Goal: Transaction & Acquisition: Obtain resource

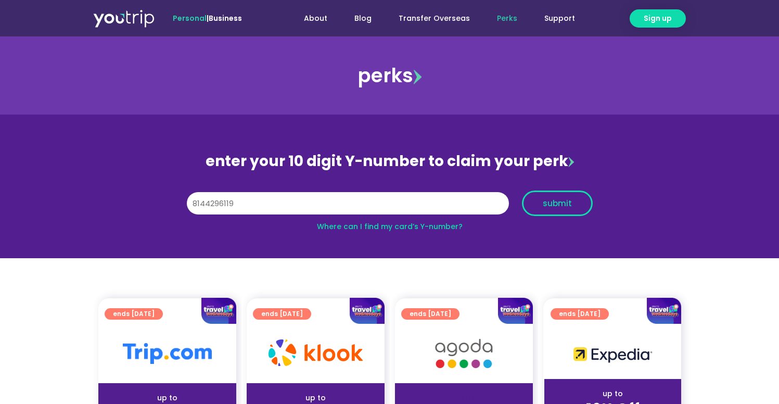
type input "8144296119"
click at [543, 201] on span "submit" at bounding box center [557, 203] width 29 height 8
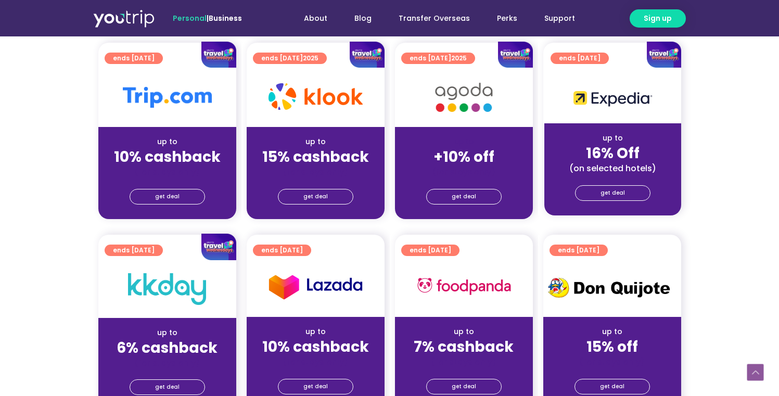
scroll to position [268, 0]
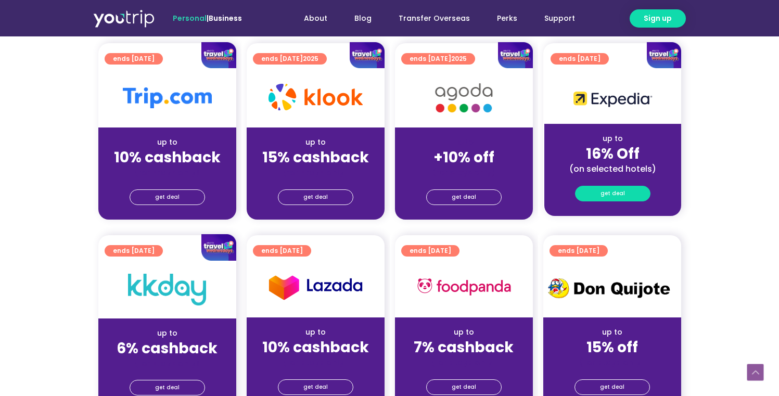
click at [606, 186] on link "get deal" at bounding box center [612, 194] width 75 height 16
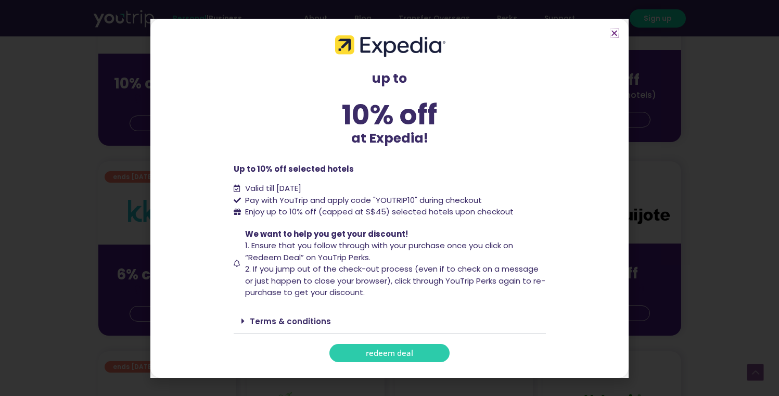
scroll to position [346, 0]
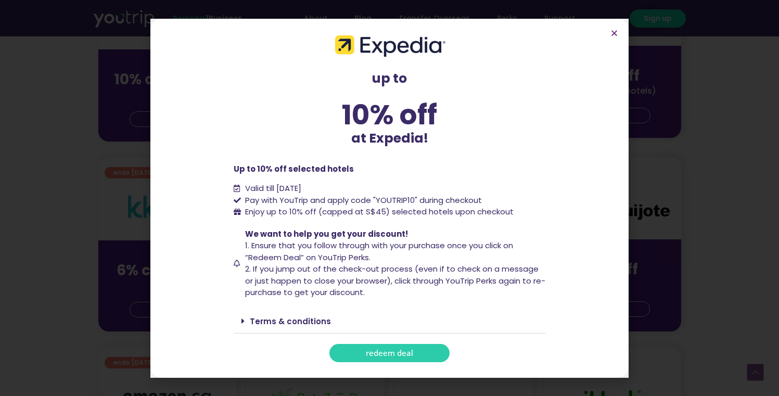
click at [430, 346] on link "redeem deal" at bounding box center [389, 353] width 120 height 18
drag, startPoint x: 620, startPoint y: 40, endPoint x: 615, endPoint y: 34, distance: 8.5
click at [620, 40] on section "up to 10% off at Expedia! up to 10% off at Expedia! Up to 10% off selected hote…" at bounding box center [389, 198] width 478 height 359
click at [615, 34] on icon "Close" at bounding box center [614, 33] width 8 height 8
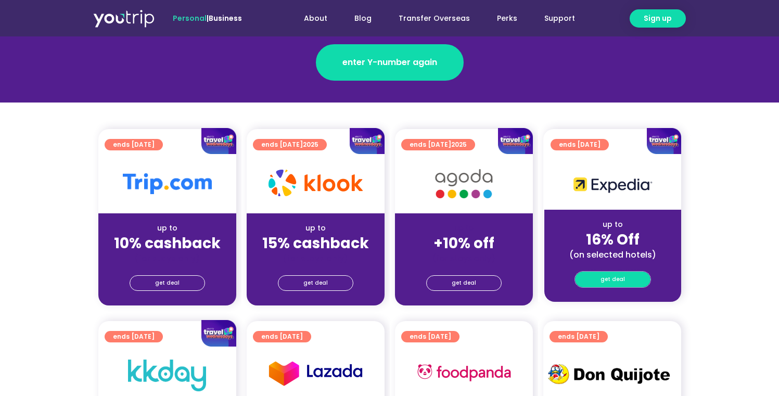
scroll to position [203, 0]
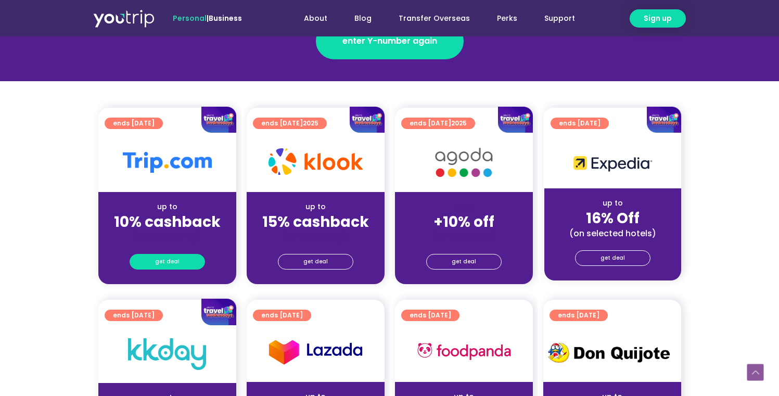
click at [145, 265] on link "get deal" at bounding box center [167, 262] width 75 height 16
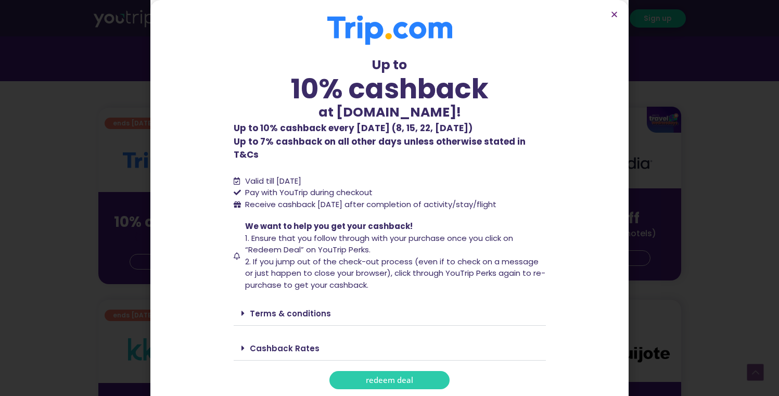
click at [388, 376] on span "redeem deal" at bounding box center [389, 380] width 47 height 8
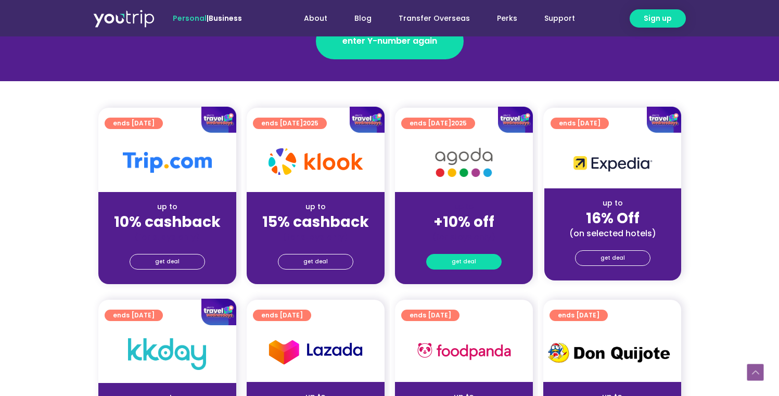
click at [465, 260] on span "get deal" at bounding box center [464, 261] width 24 height 15
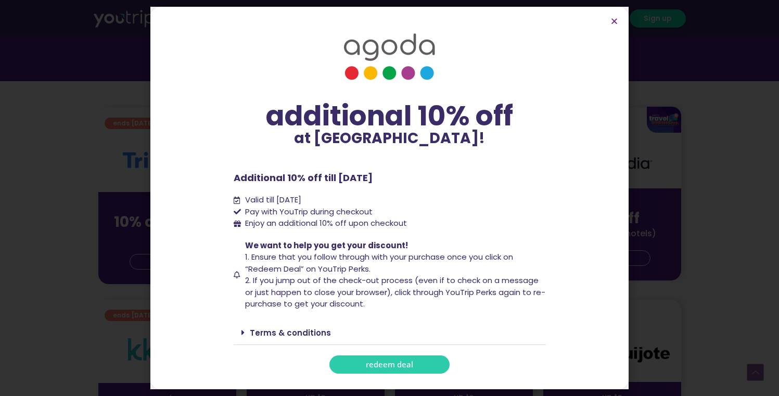
drag, startPoint x: 387, startPoint y: 355, endPoint x: 385, endPoint y: 361, distance: 6.1
click at [387, 355] on link "redeem deal" at bounding box center [389, 364] width 120 height 18
drag, startPoint x: 606, startPoint y: 20, endPoint x: 612, endPoint y: 20, distance: 5.7
click at [606, 20] on section "additional 10% off at Agoda! additional 10% off at Agoda! Additional 10% off ti…" at bounding box center [389, 198] width 478 height 383
click at [613, 20] on icon "Close" at bounding box center [614, 21] width 8 height 8
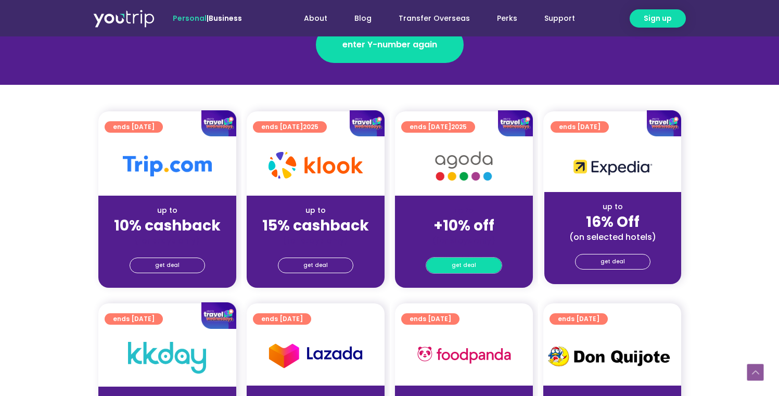
scroll to position [139, 0]
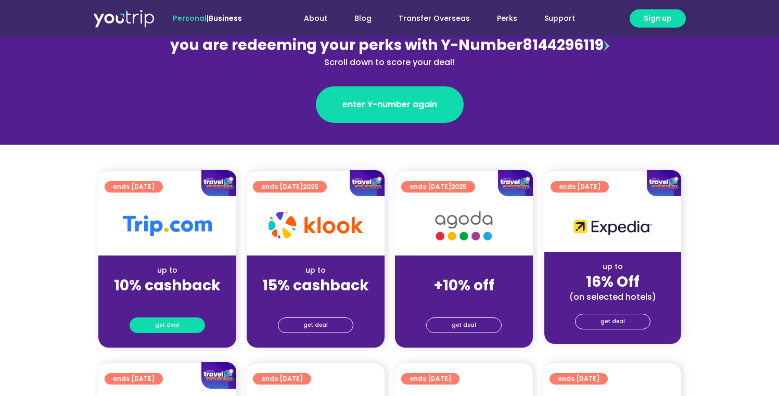
click at [158, 324] on span "get deal" at bounding box center [167, 325] width 24 height 15
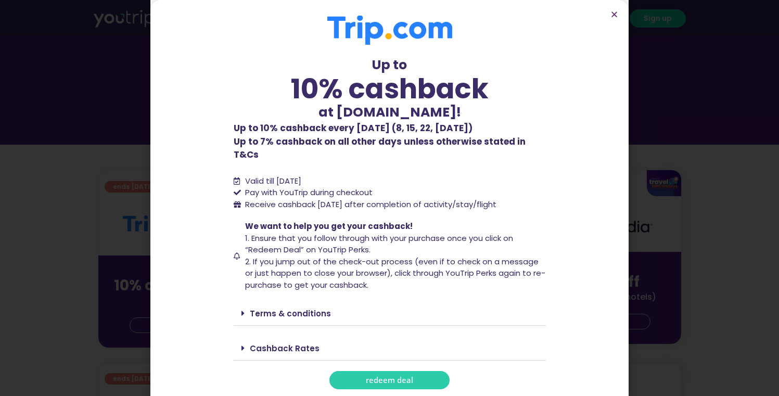
click at [379, 357] on div "Up to 10% cashback at Trip.com! Up to 10% cashback at Trip.com! Up to 10% cashb…" at bounding box center [390, 203] width 312 height 374
click at [379, 371] on link "redeem deal" at bounding box center [389, 380] width 120 height 18
